Goal: Transaction & Acquisition: Purchase product/service

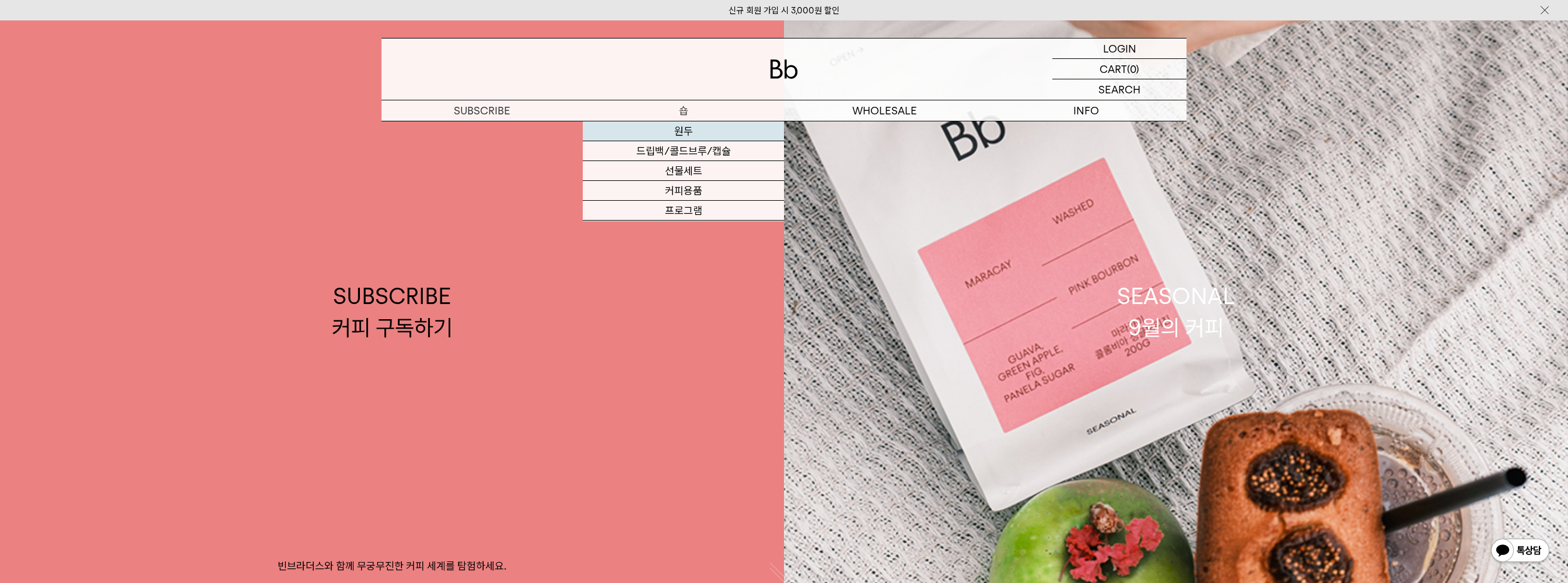
click at [686, 123] on link "원두" at bounding box center [683, 131] width 201 height 20
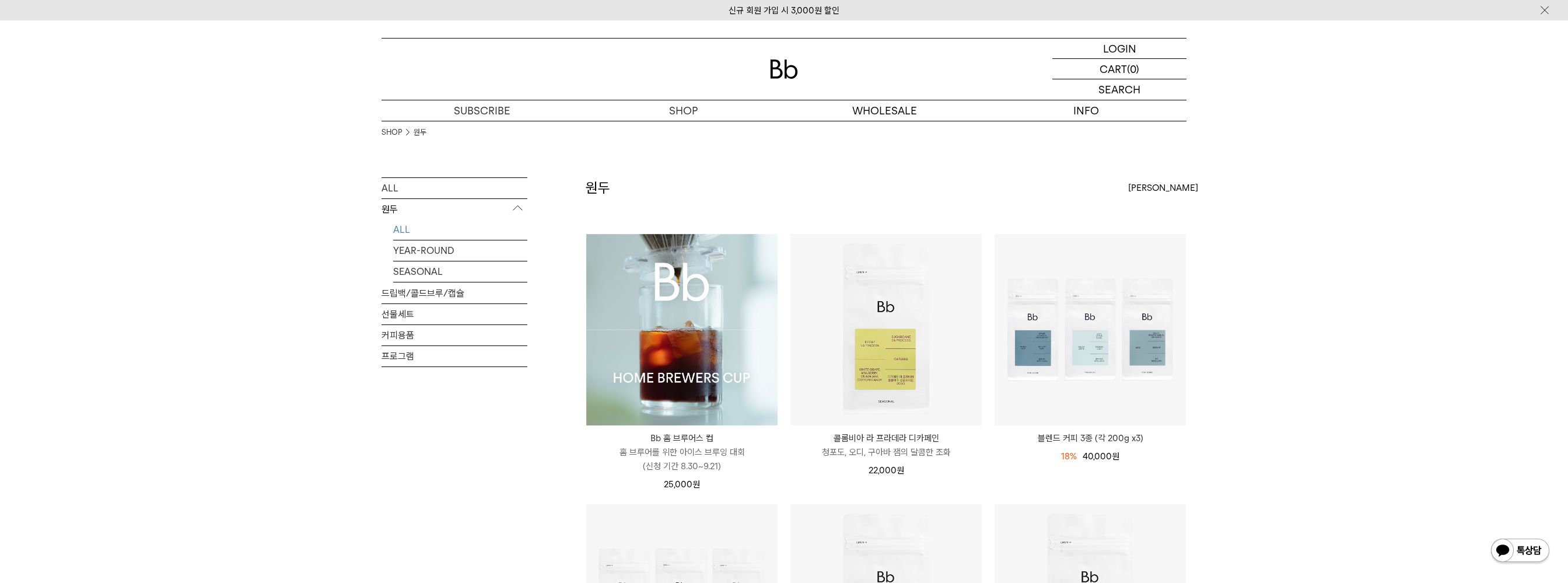
click at [733, 375] on img at bounding box center [682, 329] width 192 height 192
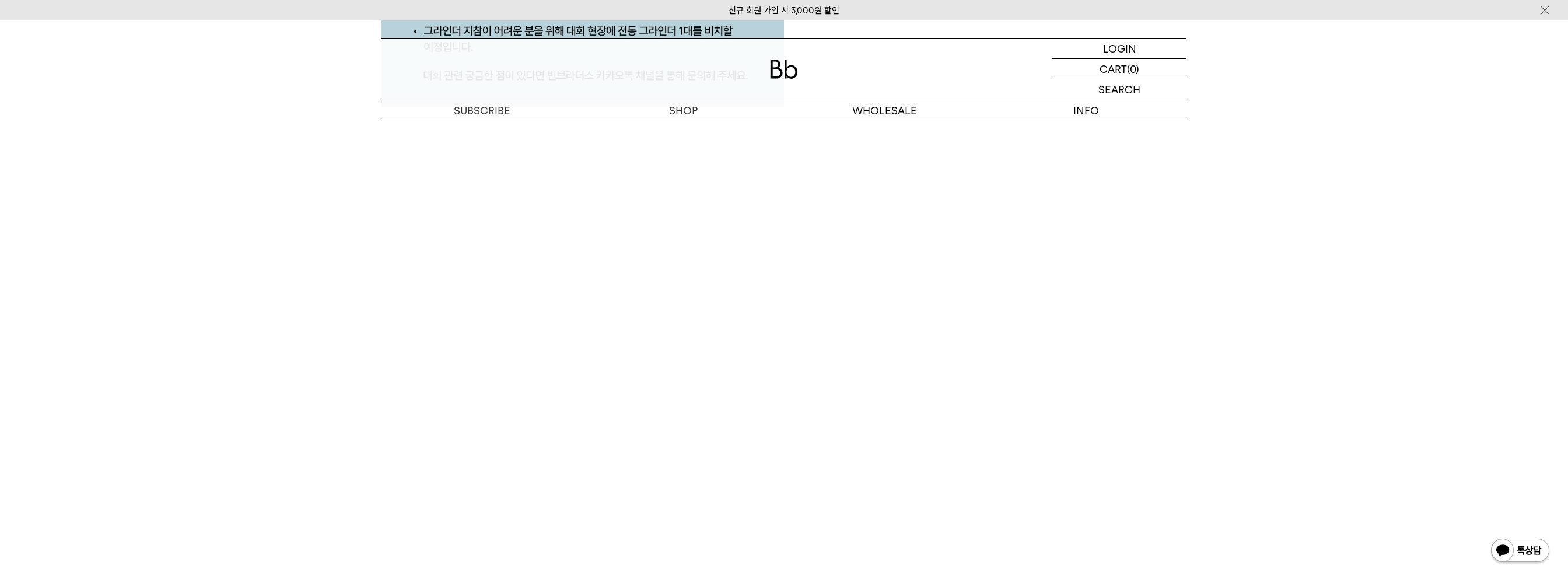
scroll to position [6009, 0]
